Goal: Communication & Community: Answer question/provide support

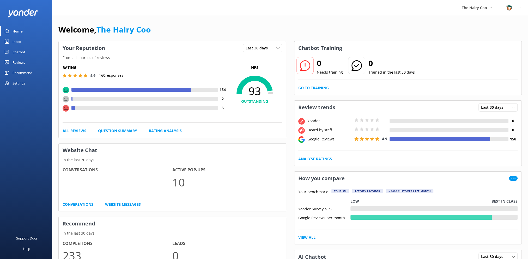
click at [19, 41] on div "Inbox" at bounding box center [17, 41] width 9 height 10
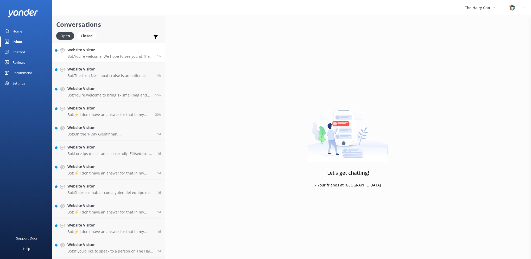
click at [76, 58] on p "Bot: You're welcome. We hope to see you at The Hairy Coo soon!" at bounding box center [110, 56] width 86 height 5
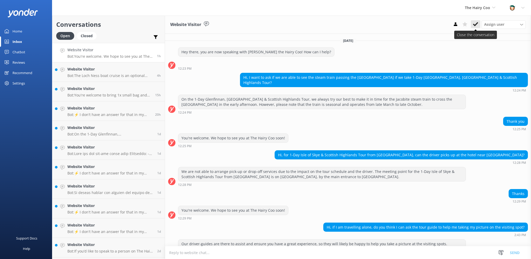
click at [478, 23] on use at bounding box center [475, 24] width 5 height 4
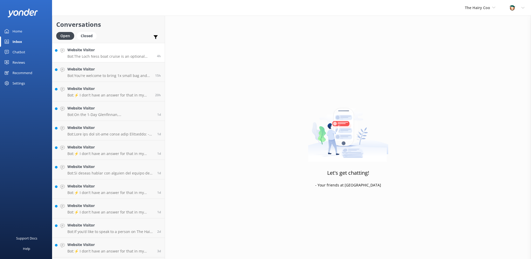
click at [106, 56] on p "Bot: The Loch Ness boat cruise is an optional extra for the 1-Day [GEOGRAPHIC_D…" at bounding box center [110, 56] width 86 height 5
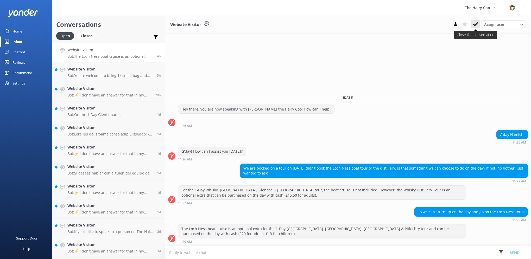
click at [478, 26] on icon at bounding box center [475, 24] width 5 height 5
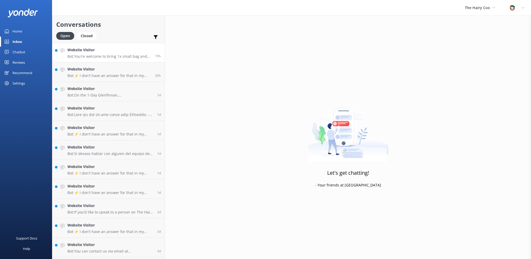
drag, startPoint x: 96, startPoint y: 49, endPoint x: 89, endPoint y: 53, distance: 8.2
click at [89, 53] on h4 "Website Visitor" at bounding box center [109, 50] width 84 height 6
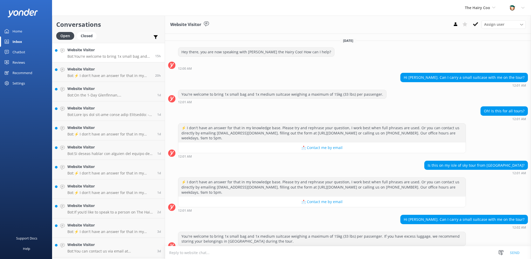
scroll to position [6, 0]
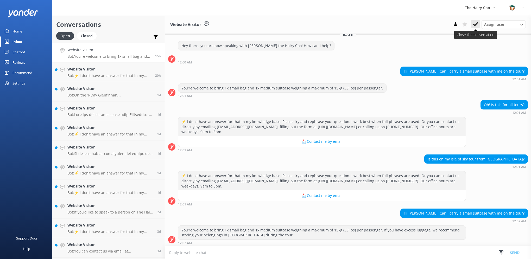
click at [477, 22] on icon at bounding box center [475, 24] width 5 height 5
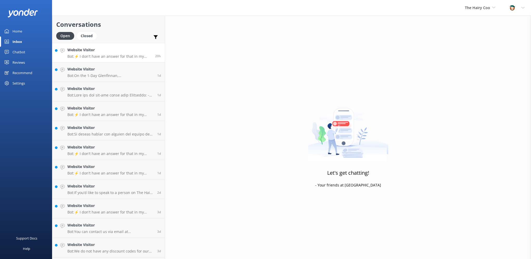
click at [104, 52] on h4 "Website Visitor" at bounding box center [109, 50] width 84 height 6
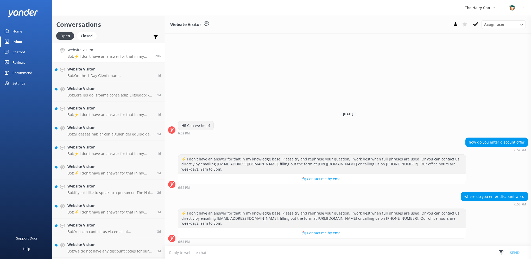
click at [102, 56] on p "Bot: ⚡ I don't have an answer for that in my knowledge base. Please try and rep…" at bounding box center [109, 56] width 84 height 5
click at [475, 21] on button at bounding box center [475, 24] width 9 height 8
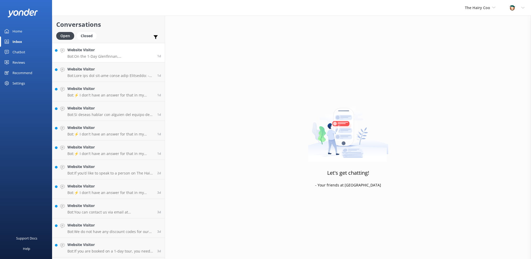
drag, startPoint x: 99, startPoint y: 54, endPoint x: 103, endPoint y: 55, distance: 4.1
click at [99, 54] on div "Website Visitor Bot: On the 1-Day [GEOGRAPHIC_DATA], [GEOGRAPHIC_DATA] and High…" at bounding box center [110, 52] width 86 height 11
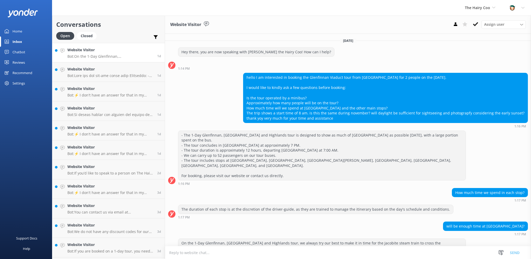
scroll to position [3, 0]
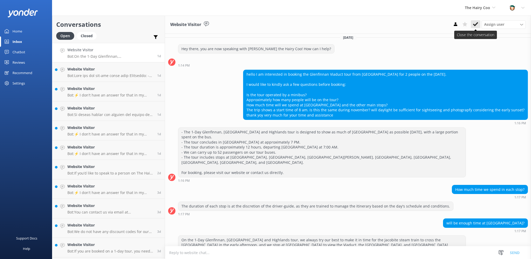
click at [476, 27] on icon at bounding box center [475, 24] width 5 height 5
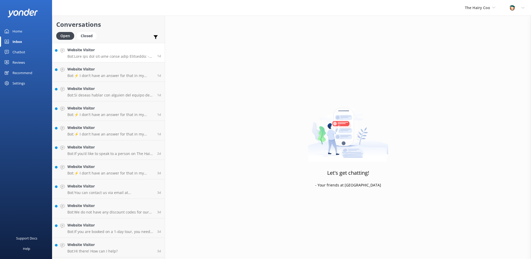
click at [80, 53] on div "Website Visitor Bot:" at bounding box center [110, 52] width 86 height 11
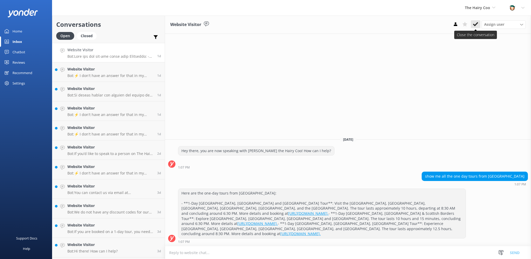
click at [476, 23] on icon at bounding box center [475, 24] width 5 height 5
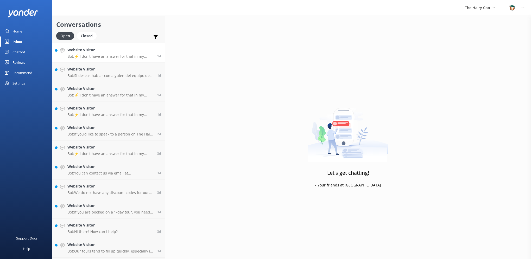
click at [110, 58] on p "Bot: ⚡ I don't have an answer for that in my knowledge base. Please try and rep…" at bounding box center [110, 56] width 86 height 5
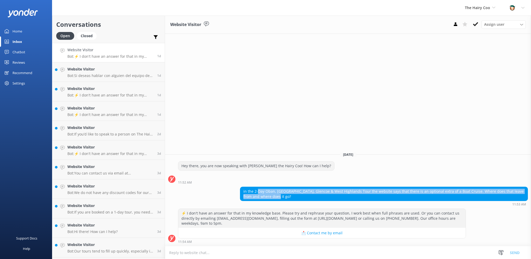
drag, startPoint x: 251, startPoint y: 193, endPoint x: 361, endPoint y: 198, distance: 109.8
click at [361, 198] on div "in the 2-Day Oban, [GEOGRAPHIC_DATA], Glencoe & West Highlands Tour the website…" at bounding box center [384, 194] width 288 height 14
click at [412, 197] on div "in the 2-Day Oban, [GEOGRAPHIC_DATA], Glencoe & West Highlands Tour the website…" at bounding box center [384, 194] width 288 height 14
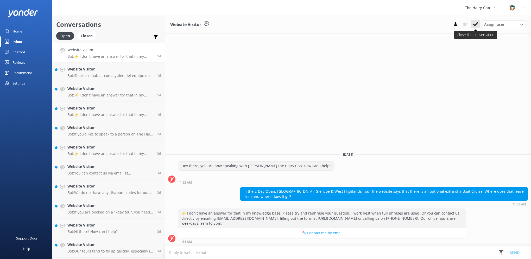
click at [476, 24] on use at bounding box center [475, 24] width 5 height 4
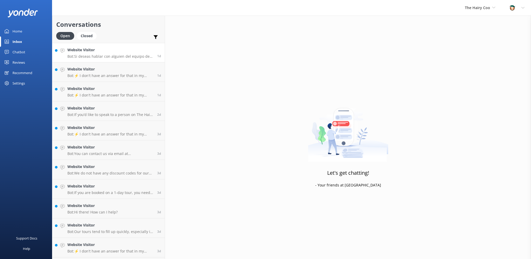
click at [125, 54] on p "Bot: Si deseas hablar con alguien del equipo de The Hairy Coo, puedes contactar…" at bounding box center [110, 56] width 86 height 5
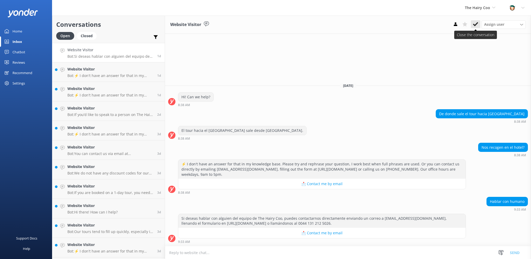
click at [475, 25] on use at bounding box center [475, 24] width 5 height 4
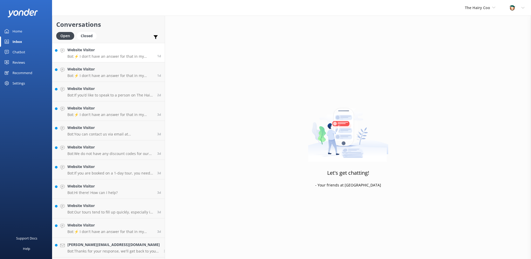
click at [104, 57] on p "Bot: ⚡ I don't have an answer for that in my knowledge base. Please try and rep…" at bounding box center [110, 56] width 86 height 5
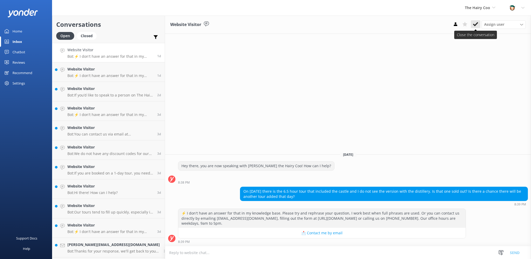
click at [476, 25] on use at bounding box center [475, 24] width 5 height 4
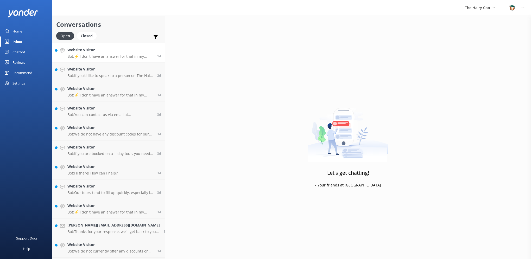
click at [98, 55] on p "Bot: ⚡ I don't have an answer for that in my knowledge base. Please try and rep…" at bounding box center [110, 56] width 86 height 5
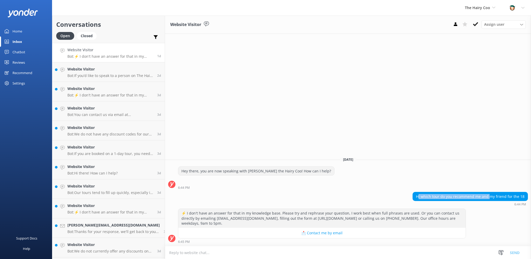
drag, startPoint x: 422, startPoint y: 197, endPoint x: 492, endPoint y: 196, distance: 70.3
click at [492, 196] on div "Hi which tour do you recommend me and my friend for the 18" at bounding box center [470, 197] width 115 height 9
click at [475, 23] on icon at bounding box center [475, 24] width 5 height 5
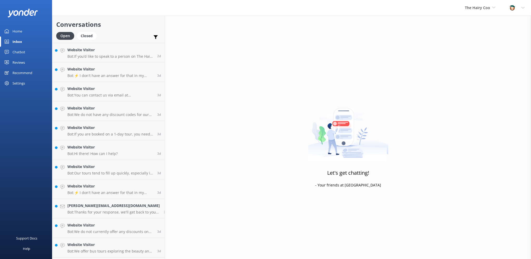
click at [93, 54] on p "Bot: If you’d like to speak to a person on The Hairy Coo team, you can contact …" at bounding box center [110, 56] width 86 height 5
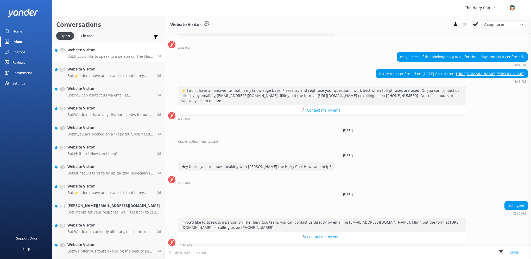
scroll to position [23, 0]
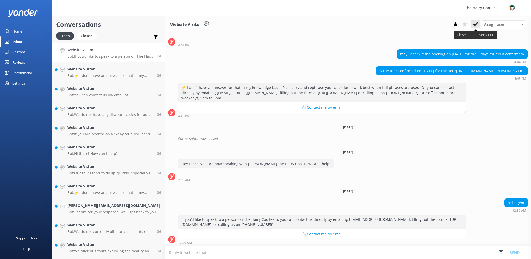
click at [474, 23] on icon at bounding box center [475, 24] width 5 height 5
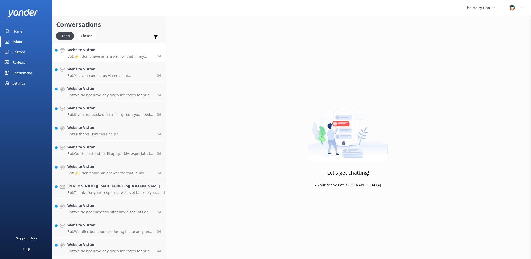
click at [87, 53] on div "Website Visitor Bot: ⚡ I don't have an answer for that in my knowledge base. Pl…" at bounding box center [110, 52] width 86 height 11
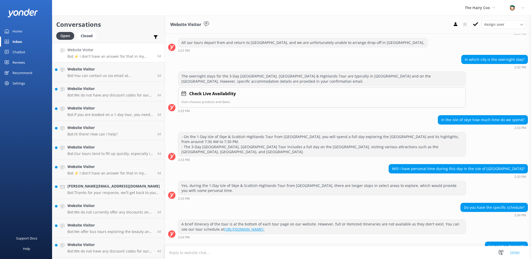
scroll to position [265, 0]
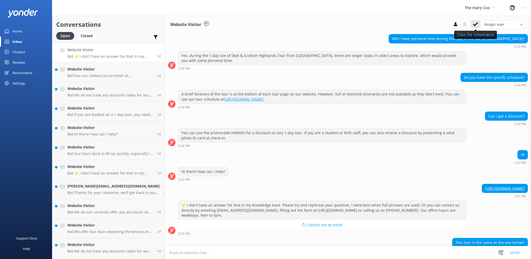
click at [475, 24] on icon at bounding box center [475, 24] width 5 height 5
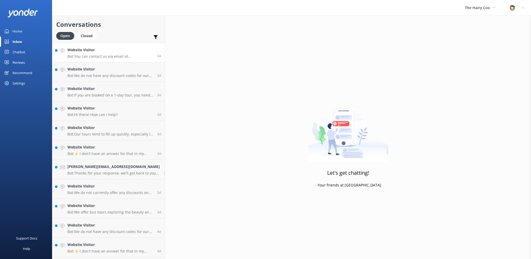
click at [105, 55] on p "Bot: You can contact us via email at [EMAIL_ADDRESS][DOMAIN_NAME]." at bounding box center [110, 56] width 86 height 5
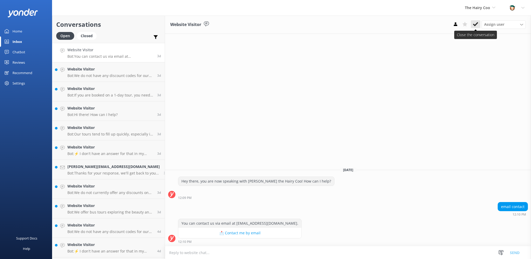
click at [479, 22] on button at bounding box center [475, 24] width 9 height 8
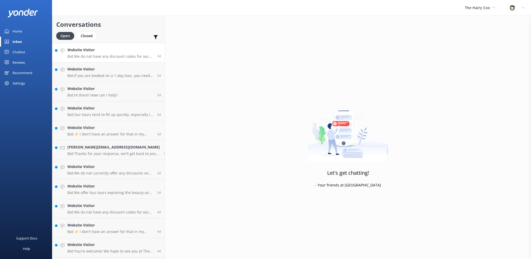
click at [98, 57] on p "Bot: We do not have any discount codes for our multi-day tours. However, you ca…" at bounding box center [110, 56] width 86 height 5
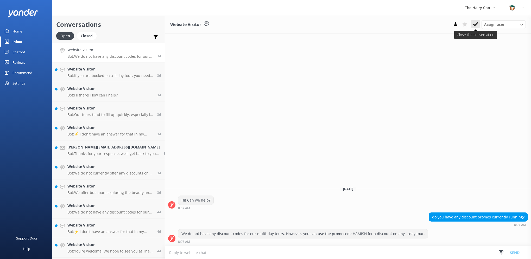
click at [474, 24] on use at bounding box center [475, 24] width 5 height 4
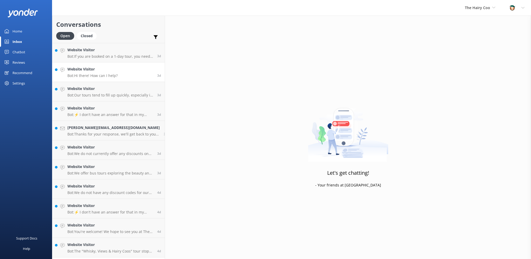
click at [98, 63] on link "Website Visitor Bot: Hi there! How can I help? 3d" at bounding box center [108, 73] width 113 height 20
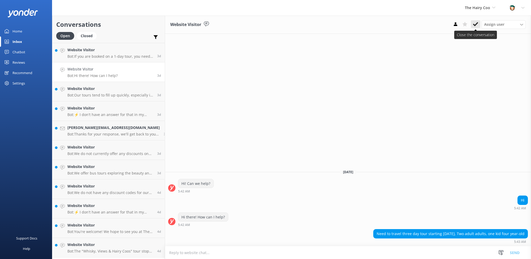
click at [479, 26] on button at bounding box center [475, 24] width 9 height 8
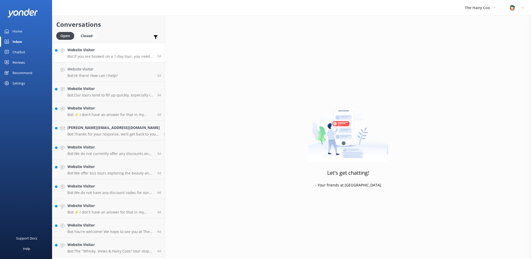
click at [85, 55] on p "Bot: If you are booked on a 1-day tour, you need to provide at least 24 hours' …" at bounding box center [110, 56] width 86 height 5
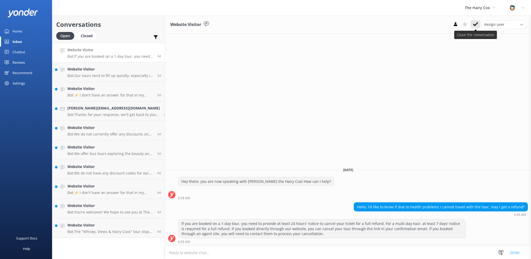
click at [476, 24] on use at bounding box center [475, 24] width 5 height 4
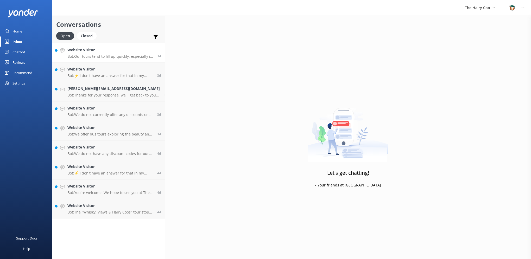
click at [103, 55] on p "Bot: Our tours tend to fill up quickly, especially in Summer. If passengers can…" at bounding box center [110, 56] width 86 height 5
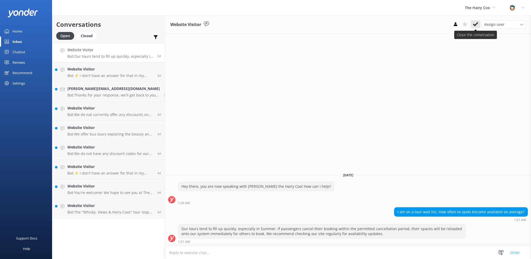
click at [473, 24] on button at bounding box center [475, 24] width 9 height 8
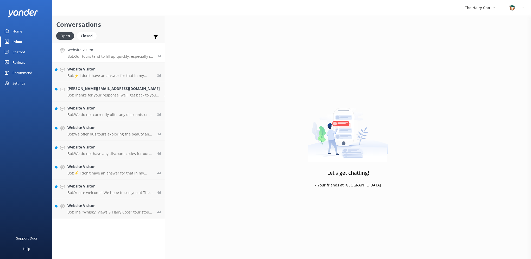
click at [91, 56] on p "Bot: Our tours tend to fill up quickly, especially in Summer. If passengers can…" at bounding box center [110, 56] width 86 height 5
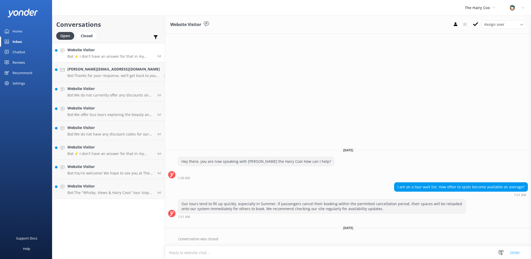
click at [88, 52] on h4 "Website Visitor" at bounding box center [110, 50] width 86 height 6
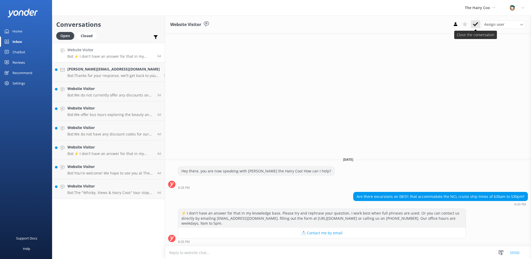
click at [474, 22] on icon at bounding box center [475, 24] width 5 height 5
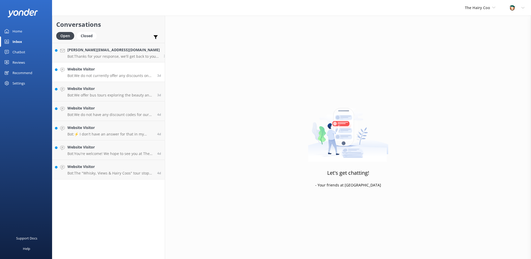
click at [96, 72] on h4 "Website Visitor" at bounding box center [110, 69] width 86 height 6
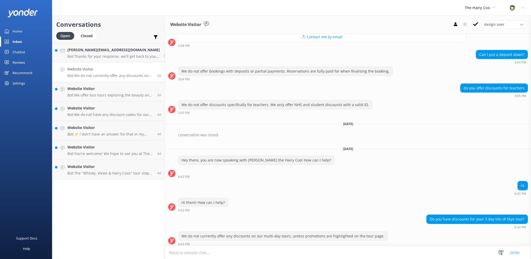
scroll to position [183, 0]
click at [476, 24] on icon at bounding box center [475, 24] width 5 height 5
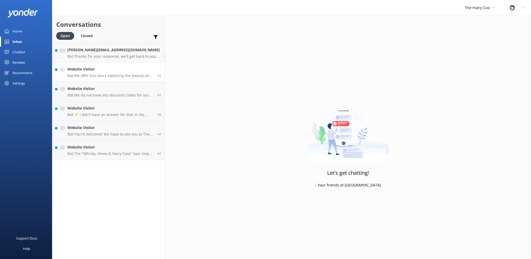
click at [94, 73] on p "Bot: We offer bus tours exploring the beauty and history of [GEOGRAPHIC_DATA], …" at bounding box center [110, 75] width 86 height 5
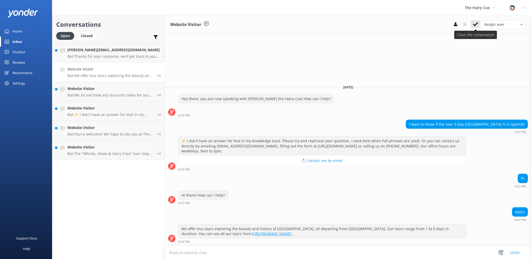
click at [474, 24] on use at bounding box center [475, 24] width 5 height 4
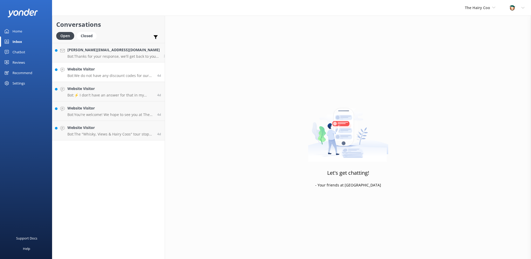
click at [77, 77] on p "Bot: We do not have any discount codes for our multi-day tours, including the 3…" at bounding box center [110, 75] width 86 height 5
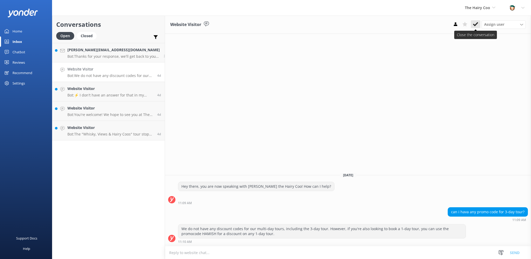
click at [476, 24] on use at bounding box center [475, 24] width 5 height 4
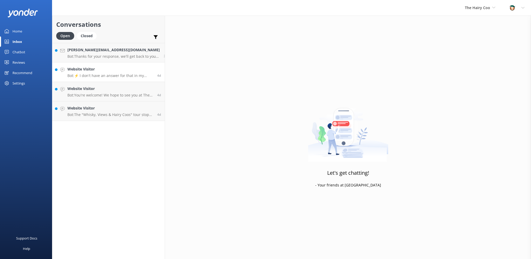
click at [81, 75] on p "Bot: ⚡ I don't have an answer for that in my knowledge base. Please try and rep…" at bounding box center [110, 75] width 86 height 5
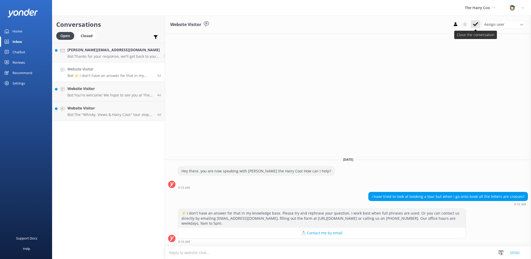
click at [475, 23] on icon at bounding box center [475, 24] width 5 height 5
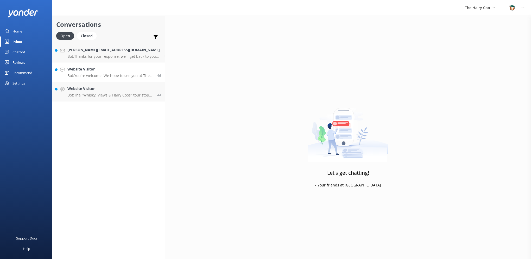
click at [90, 73] on div "Website Visitor Bot: You're welcome! We hope to see you at The Hairy Coo soon!" at bounding box center [110, 71] width 86 height 11
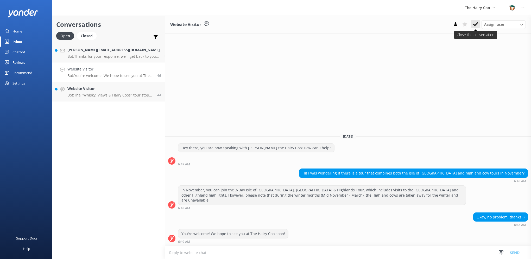
click at [474, 23] on icon at bounding box center [475, 24] width 5 height 5
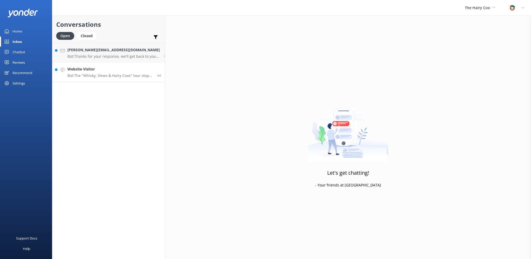
click at [101, 79] on link "Website Visitor Bot: The "Whisky, Views & Hairy Coos" tour stops at the [GEOGRA…" at bounding box center [108, 73] width 113 height 20
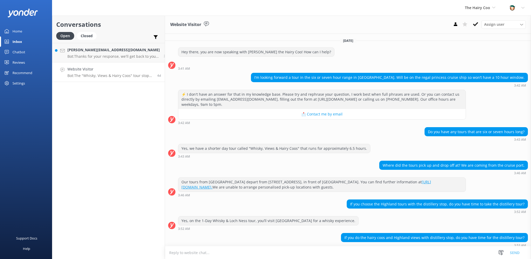
scroll to position [87, 0]
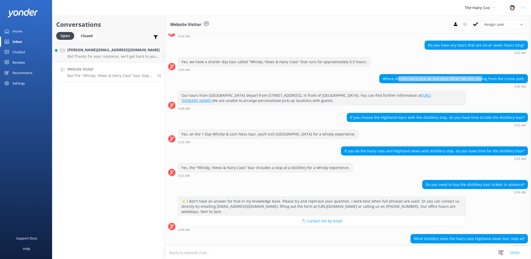
drag, startPoint x: 400, startPoint y: 78, endPoint x: 480, endPoint y: 77, distance: 79.7
click at [480, 77] on div "Where did the tours pick up and drop off at? We are coming from the cruise port." at bounding box center [454, 79] width 148 height 9
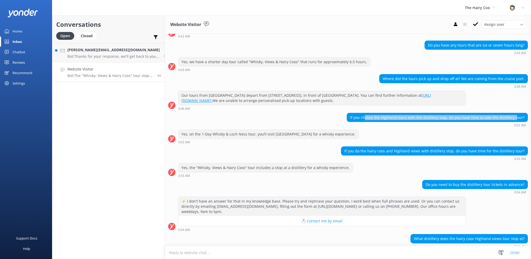
drag, startPoint x: 367, startPoint y: 118, endPoint x: 514, endPoint y: 115, distance: 147.0
click at [514, 115] on div "If you choose the Highland tours with the distillery stop, do you have time to …" at bounding box center [437, 117] width 181 height 9
drag, startPoint x: 514, startPoint y: 115, endPoint x: 475, endPoint y: 117, distance: 38.8
click at [494, 115] on div "If you choose the Highland tours with the distillery stop, do you have time to …" at bounding box center [437, 117] width 181 height 9
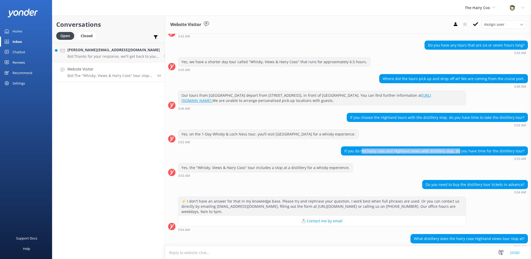
drag, startPoint x: 365, startPoint y: 147, endPoint x: 458, endPoint y: 147, distance: 93.0
click at [458, 147] on div "If you do the hairy coos and Highland views with distillery stop, do you have t…" at bounding box center [435, 151] width 187 height 9
drag, startPoint x: 458, startPoint y: 147, endPoint x: 460, endPoint y: 149, distance: 2.8
click at [460, 149] on div "If you do the hairy coos and Highland views with distillery stop, do you have t…" at bounding box center [435, 151] width 187 height 9
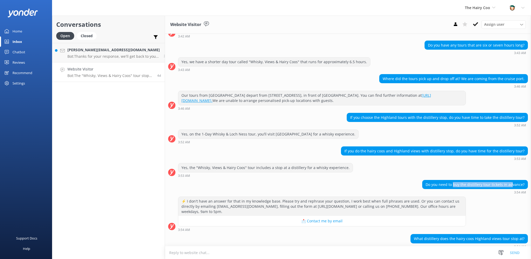
drag, startPoint x: 451, startPoint y: 185, endPoint x: 509, endPoint y: 185, distance: 57.8
click at [509, 185] on div "Do you need to buy the distillery tour tickets in advance?" at bounding box center [475, 185] width 105 height 9
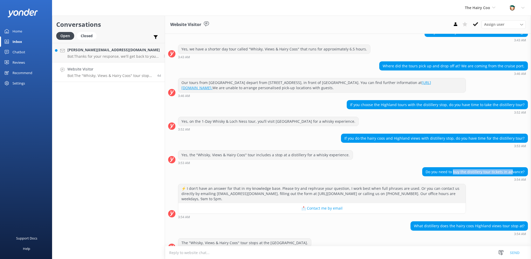
scroll to position [107, 0]
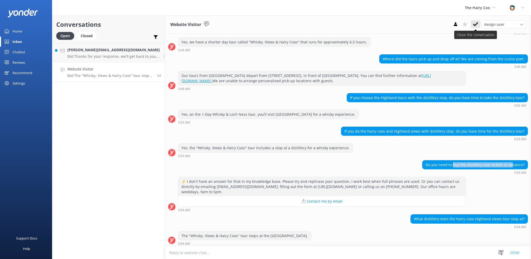
click at [478, 23] on use at bounding box center [475, 24] width 5 height 4
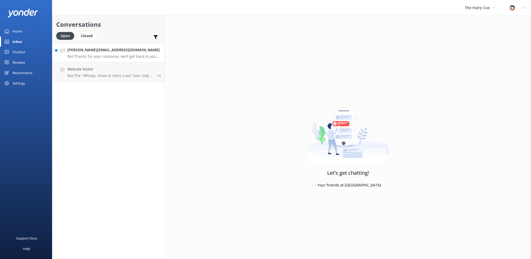
drag, startPoint x: 100, startPoint y: 51, endPoint x: 106, endPoint y: 52, distance: 5.6
click at [100, 51] on h4 "[PERSON_NAME][EMAIL_ADDRESS][DOMAIN_NAME]" at bounding box center [113, 50] width 92 height 6
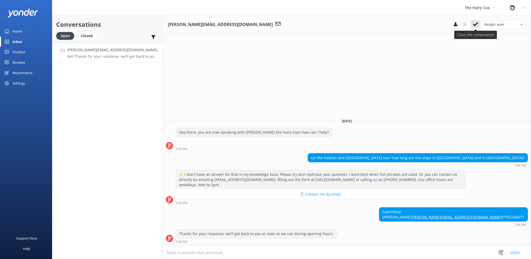
click at [476, 23] on icon at bounding box center [475, 24] width 5 height 5
